Goal: Task Accomplishment & Management: Use online tool/utility

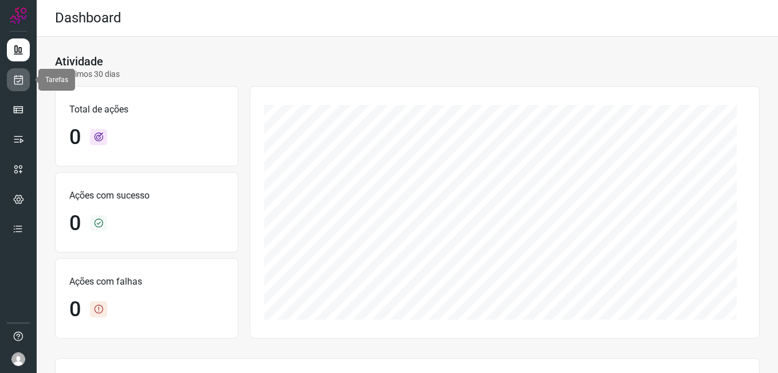
click at [14, 73] on link at bounding box center [18, 79] width 23 height 23
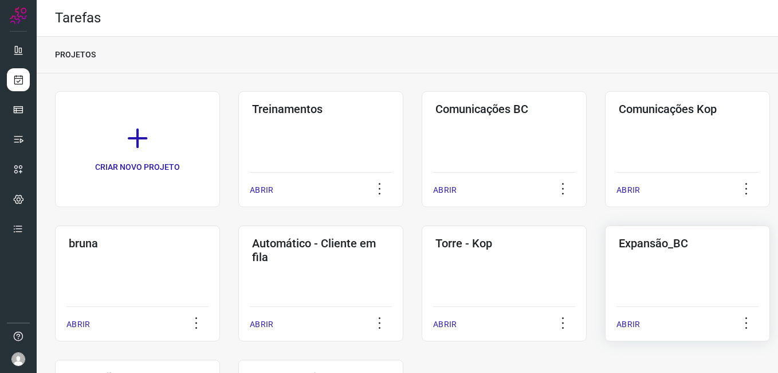
click at [669, 273] on div "Expansão_BC ABRIR" at bounding box center [687, 283] width 165 height 116
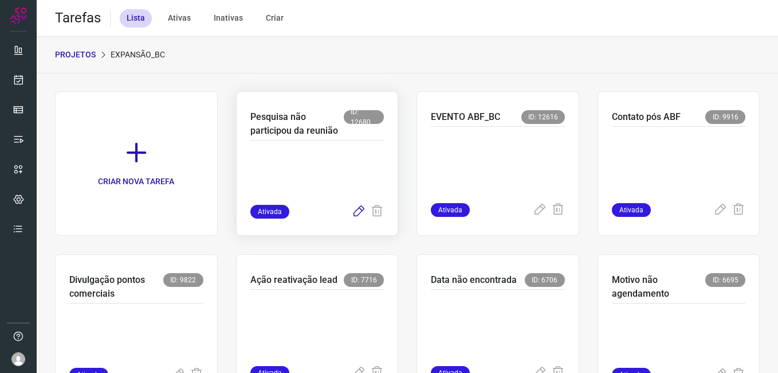
click at [355, 208] on icon at bounding box center [359, 212] width 14 height 14
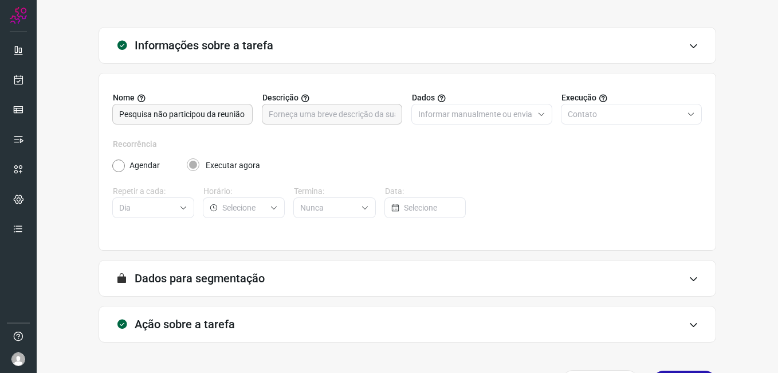
scroll to position [75, 0]
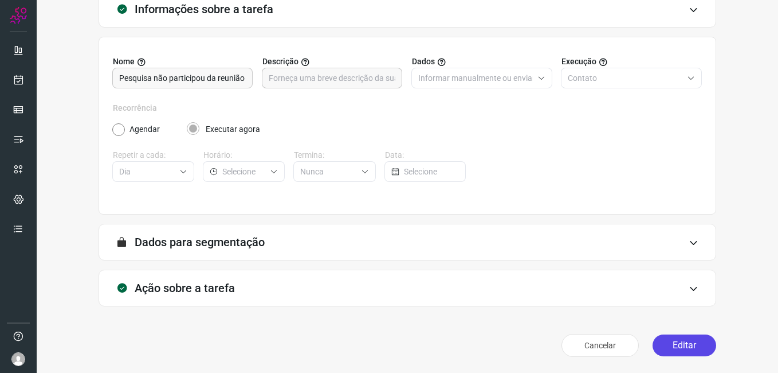
click at [674, 344] on button "Editar" at bounding box center [685, 345] width 64 height 22
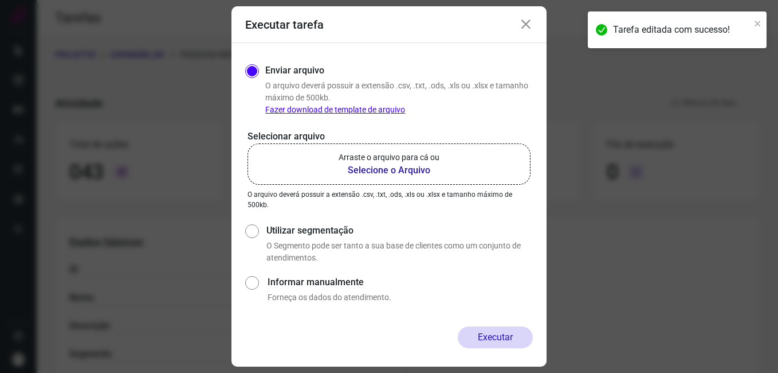
click at [393, 170] on b "Selecione o Arquivo" at bounding box center [389, 170] width 101 height 14
click at [0, 0] on input "Arraste o arquivo para cá ou Selecione o Arquivo" at bounding box center [0, 0] width 0 height 0
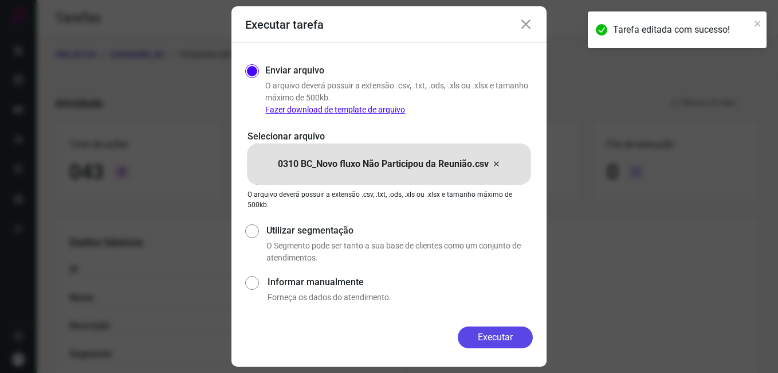
click at [473, 337] on button "Executar" at bounding box center [495, 337] width 75 height 22
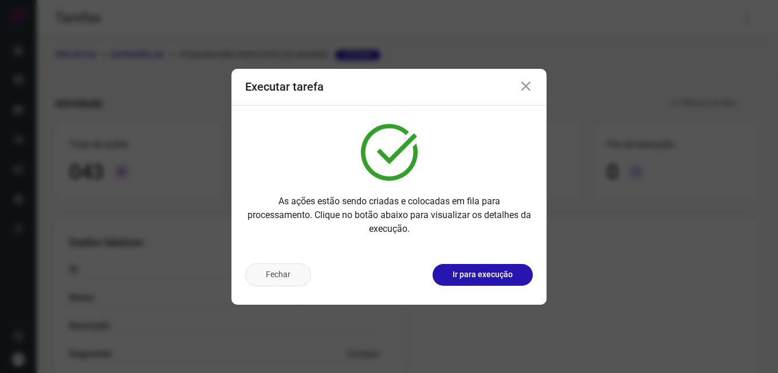
click at [285, 269] on button "Fechar" at bounding box center [278, 274] width 66 height 23
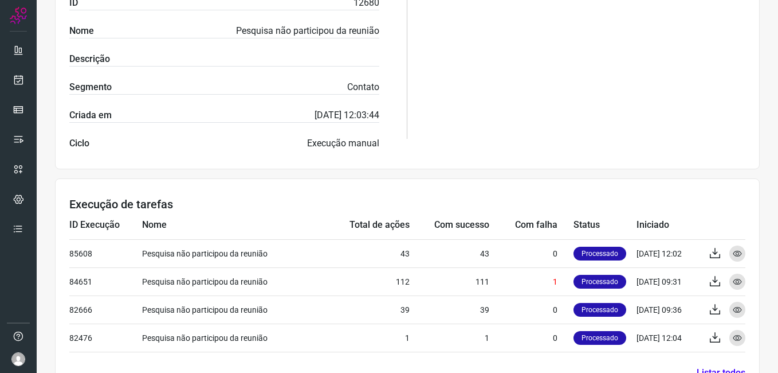
scroll to position [304, 0]
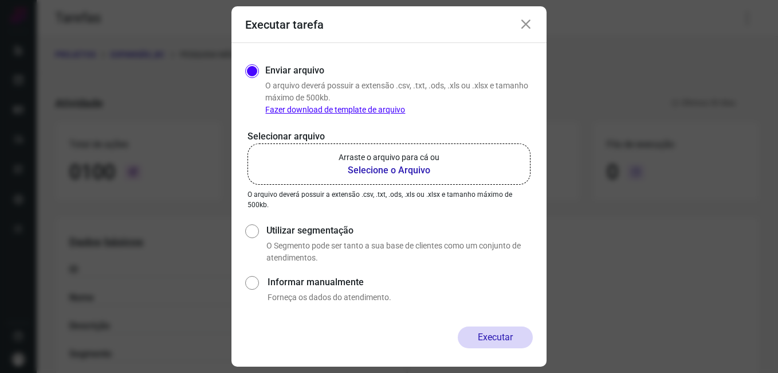
click at [530, 24] on icon at bounding box center [526, 25] width 14 height 14
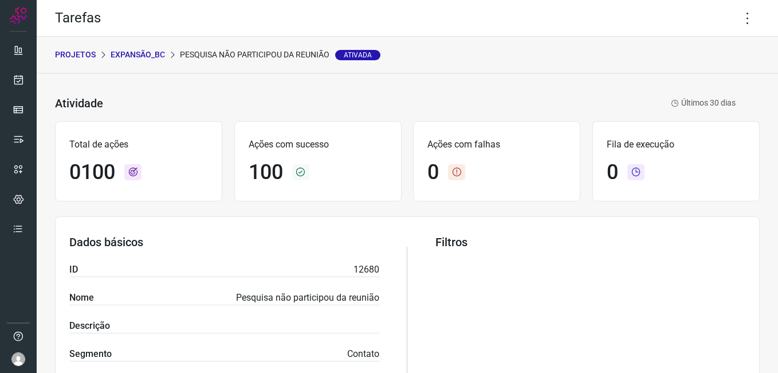
click at [140, 56] on p "Expansão_BC" at bounding box center [138, 55] width 54 height 12
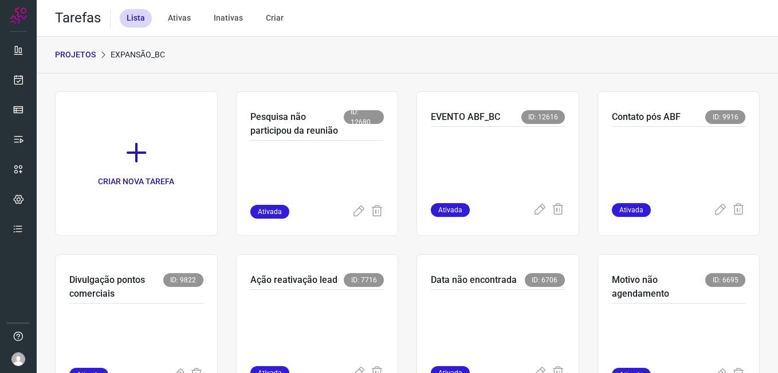
click at [76, 54] on p "PROJETOS" at bounding box center [75, 55] width 41 height 12
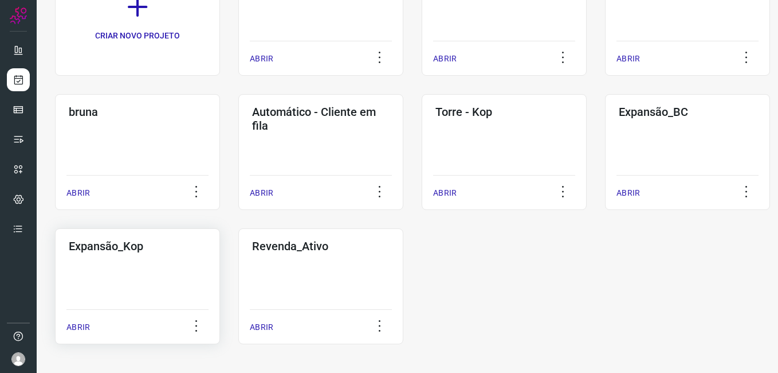
click at [159, 272] on div "Expansão_Kop ABRIR" at bounding box center [137, 286] width 165 height 116
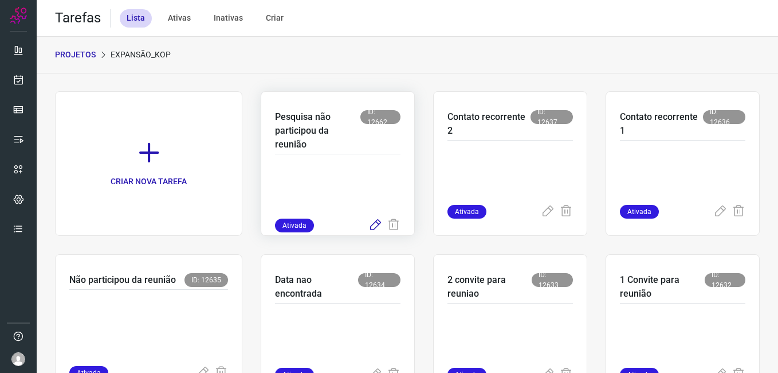
click at [369, 227] on icon at bounding box center [376, 225] width 14 height 14
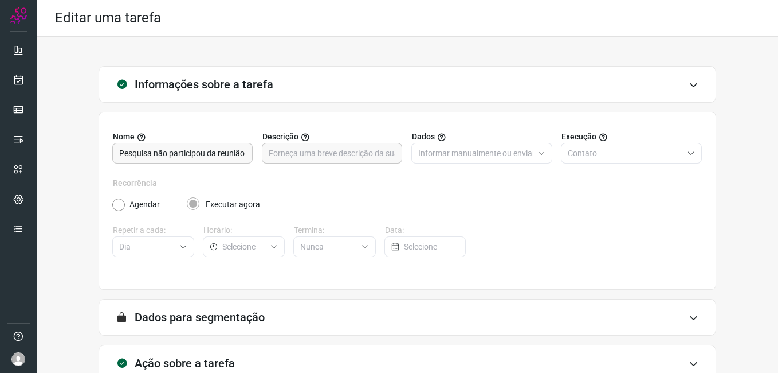
scroll to position [75, 0]
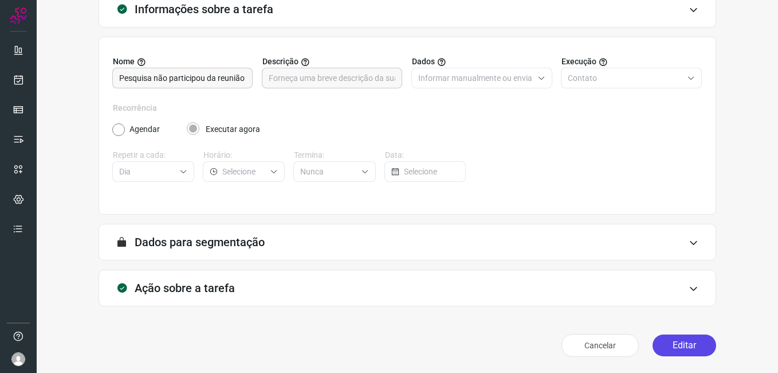
click at [662, 343] on button "Editar" at bounding box center [685, 345] width 64 height 22
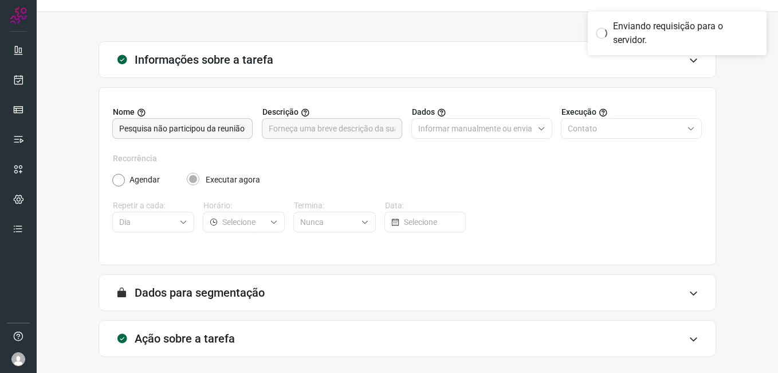
scroll to position [0, 0]
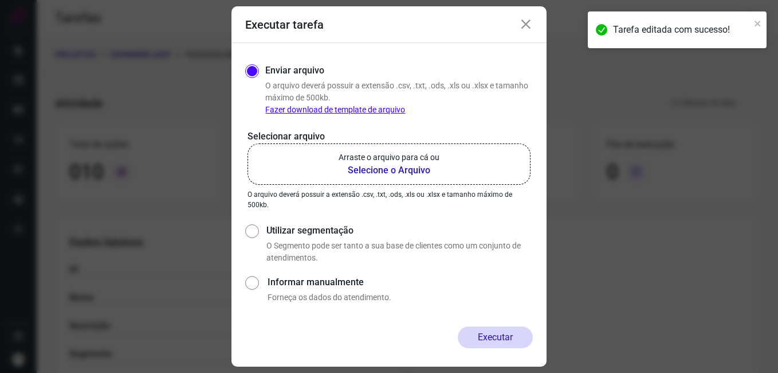
click at [408, 170] on b "Selecione o Arquivo" at bounding box center [389, 170] width 101 height 14
click at [0, 0] on input "Arraste o arquivo para cá ou Selecione o Arquivo" at bounding box center [0, 0] width 0 height 0
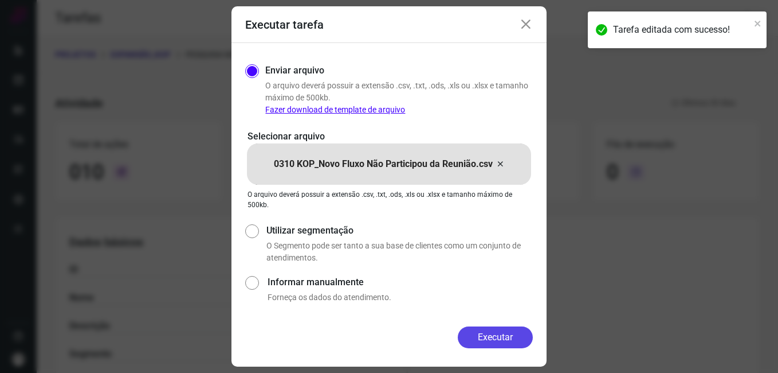
click at [465, 332] on button "Executar" at bounding box center [495, 337] width 75 height 22
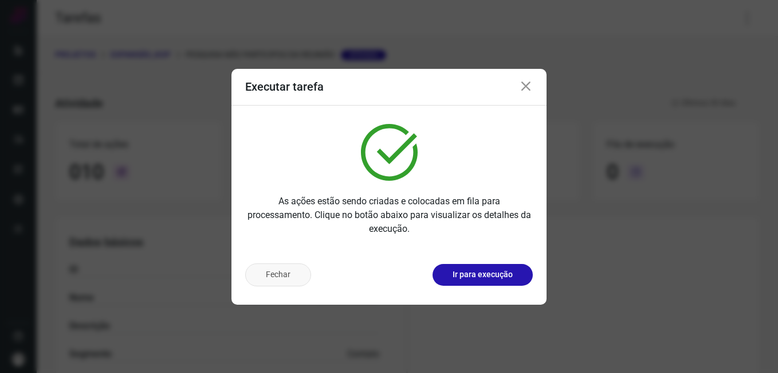
click at [264, 280] on button "Fechar" at bounding box center [278, 274] width 66 height 23
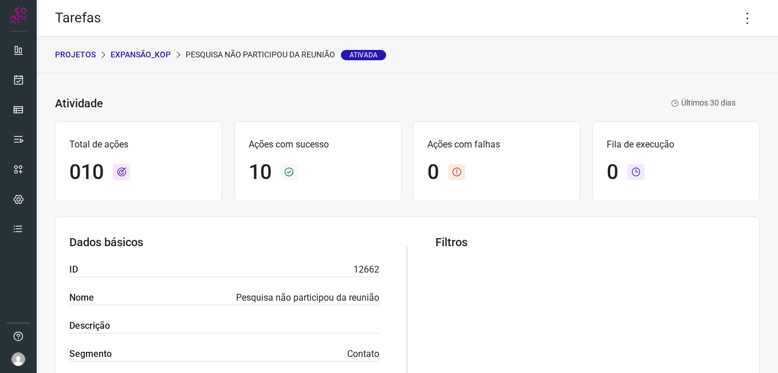
click at [78, 54] on p "PROJETOS" at bounding box center [75, 55] width 41 height 12
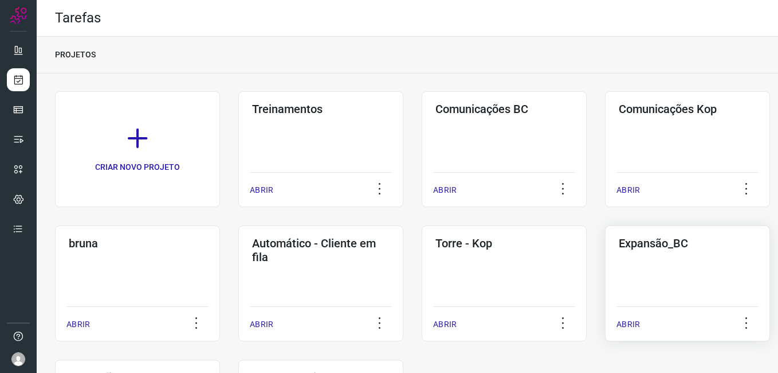
click at [643, 277] on div "Expansão_BC ABRIR" at bounding box center [687, 283] width 165 height 116
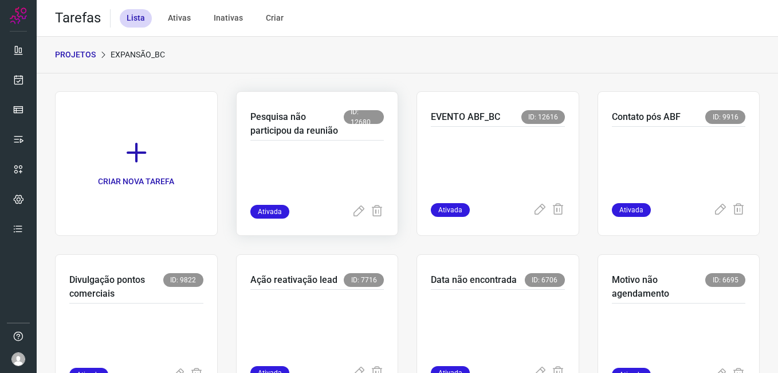
click at [360, 171] on p at bounding box center [317, 175] width 134 height 57
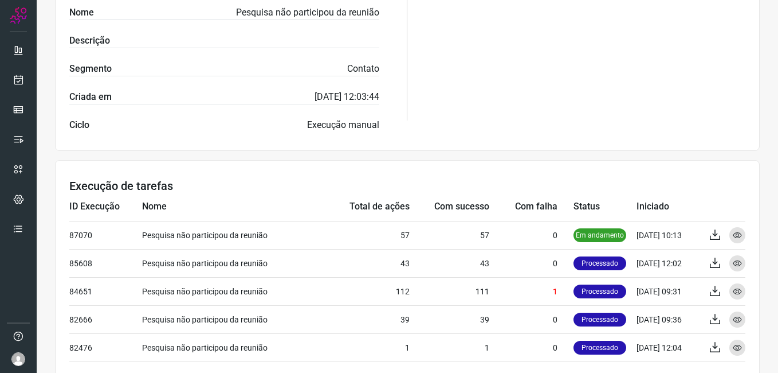
scroll to position [332, 0]
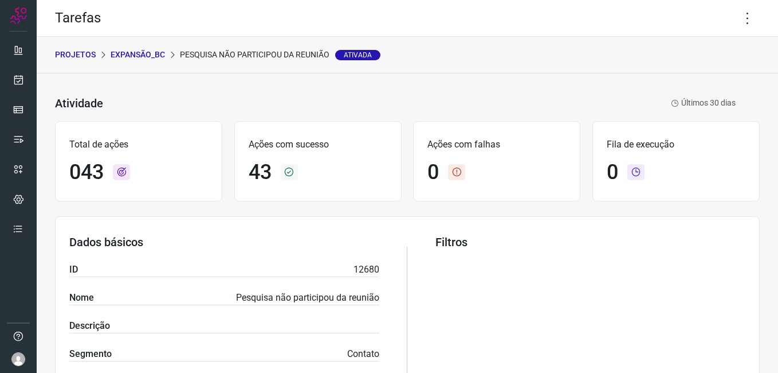
click at [81, 53] on p "PROJETOS" at bounding box center [75, 55] width 41 height 12
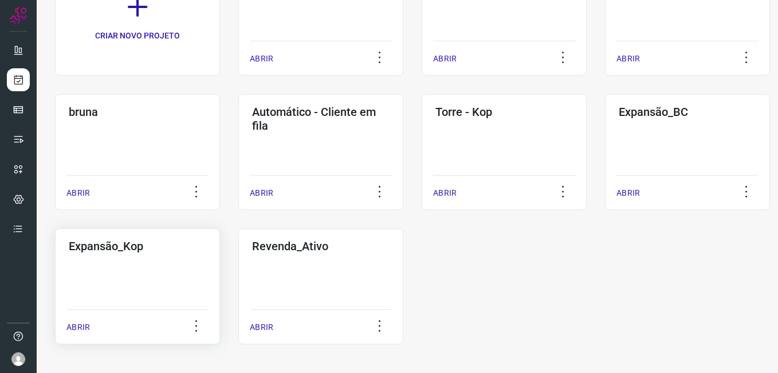
click at [160, 252] on h3 "Expansão_Kop" at bounding box center [138, 246] width 138 height 14
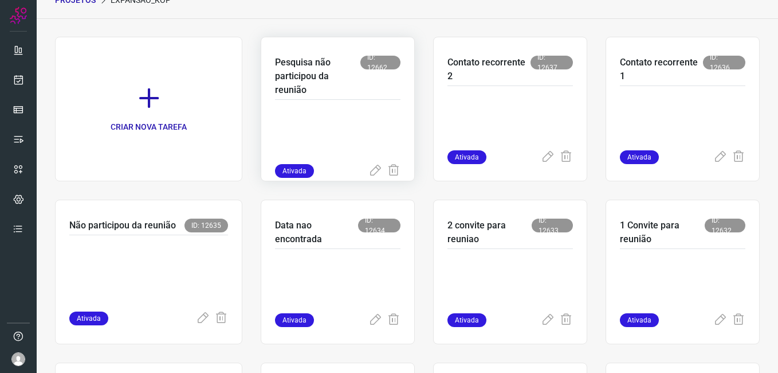
click at [342, 139] on p at bounding box center [338, 135] width 126 height 57
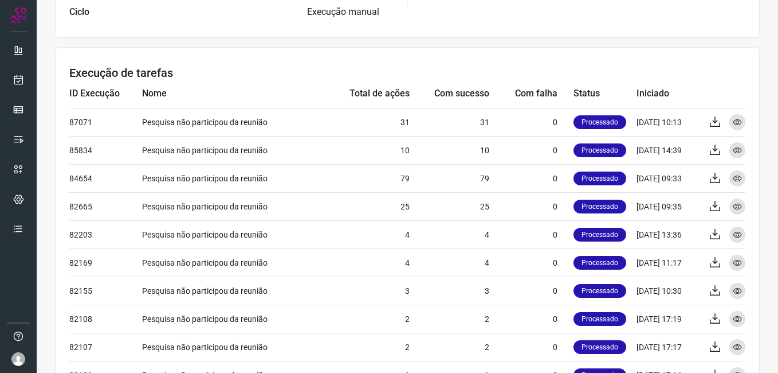
scroll to position [398, 0]
